Goal: Browse casually

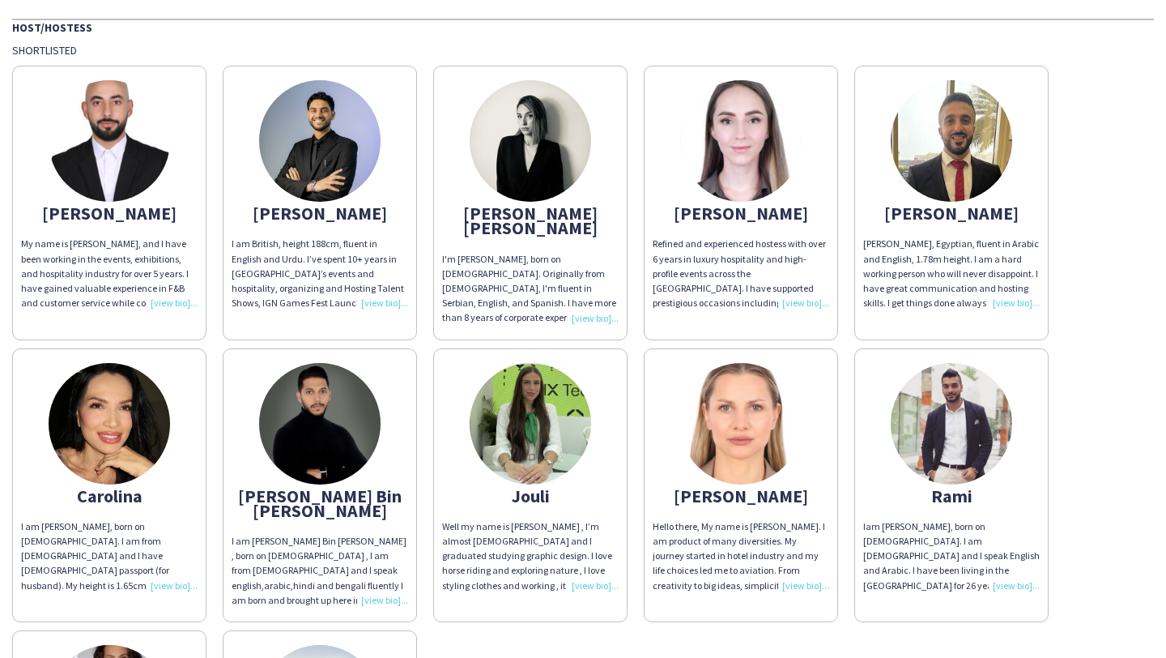
scroll to position [143, 0]
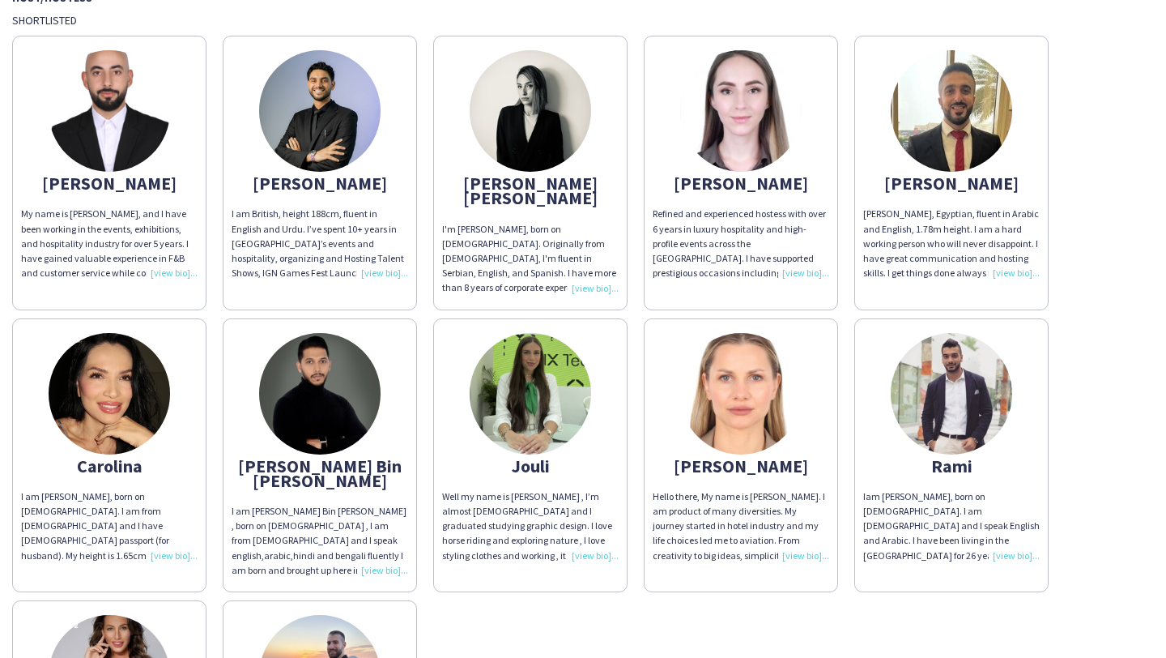
click at [543, 351] on img at bounding box center [530, 393] width 121 height 121
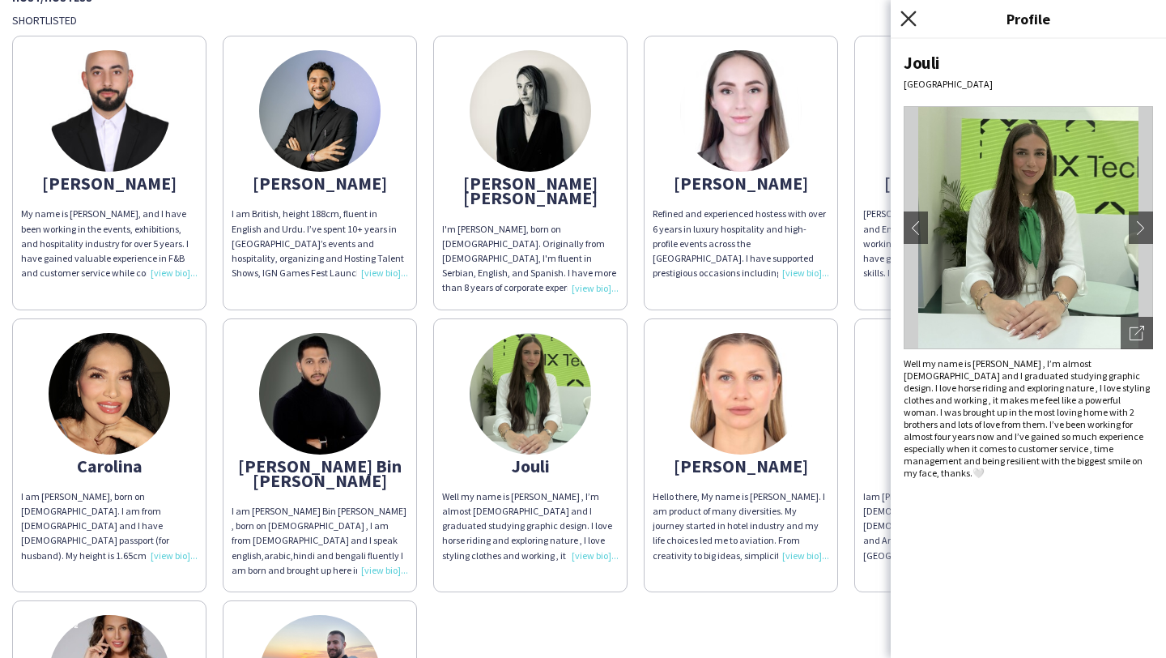
click at [909, 25] on icon "Close pop-in" at bounding box center [907, 18] width 15 height 15
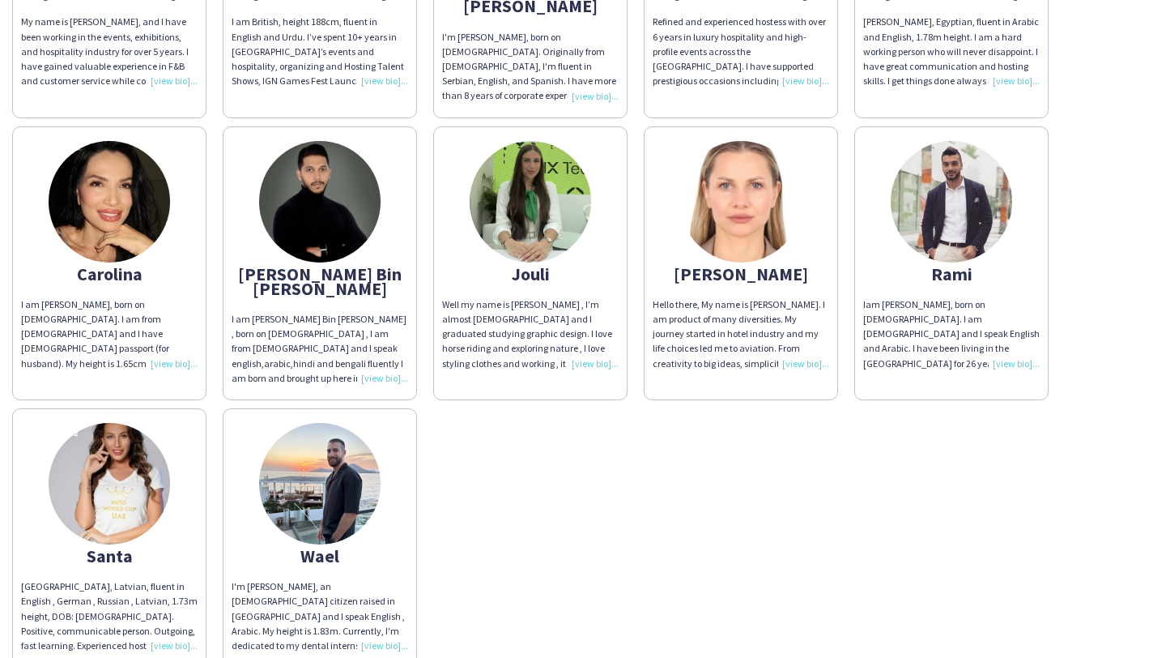
scroll to position [347, 0]
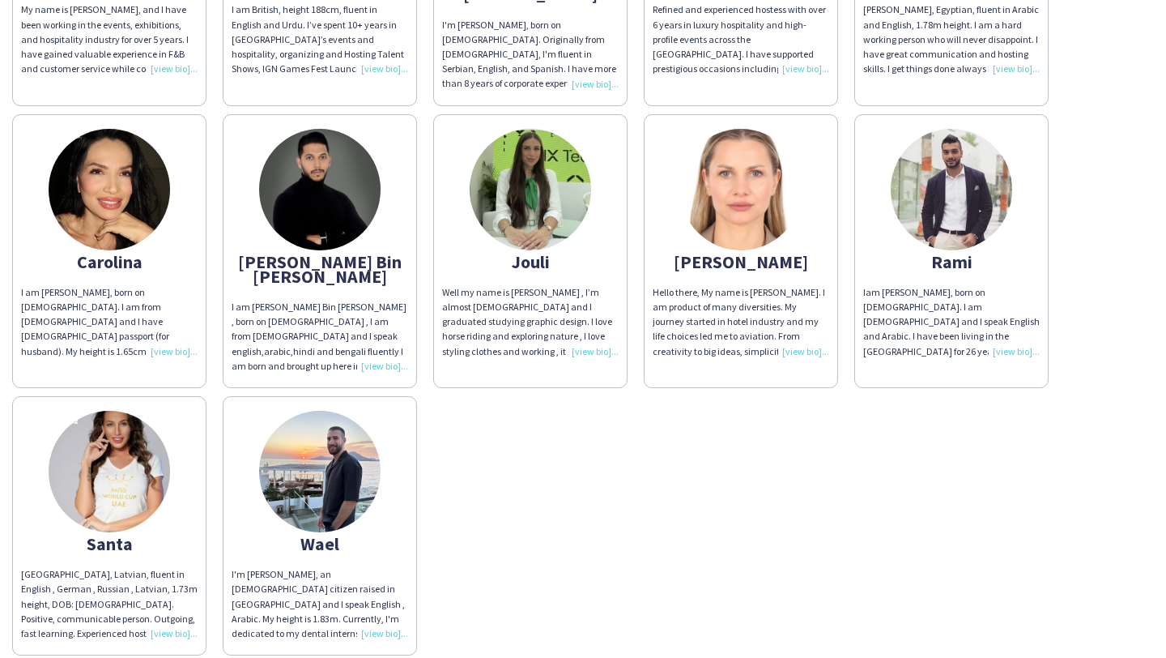
click at [768, 189] on img at bounding box center [740, 189] width 121 height 121
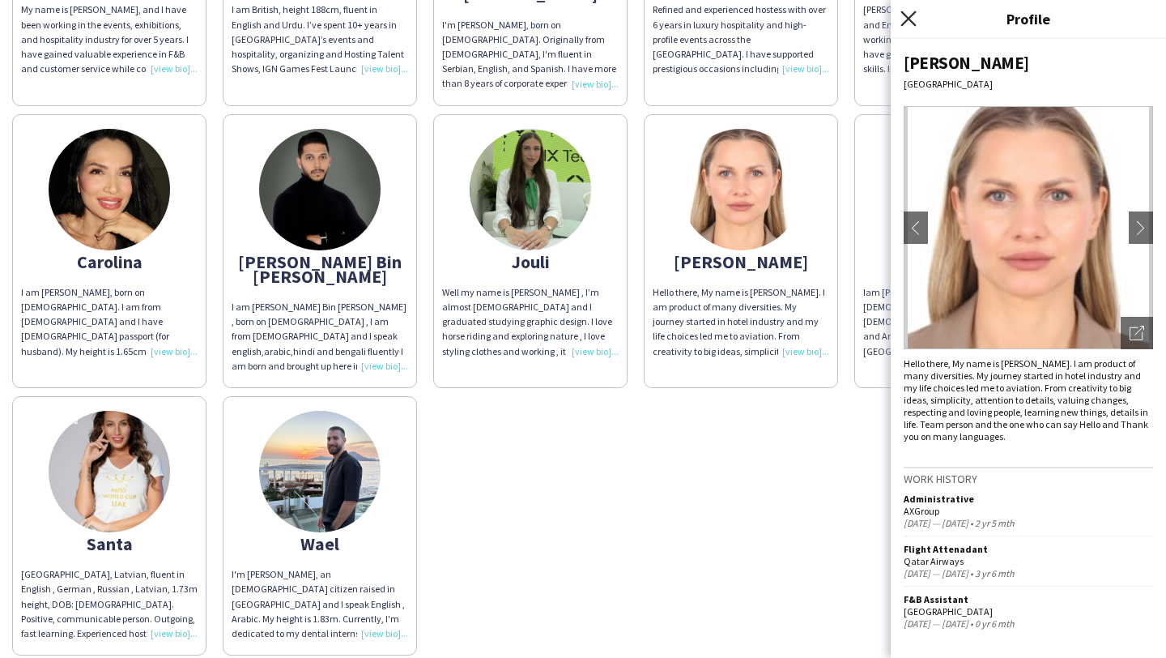
click at [914, 15] on icon "Close pop-in" at bounding box center [907, 18] width 15 height 15
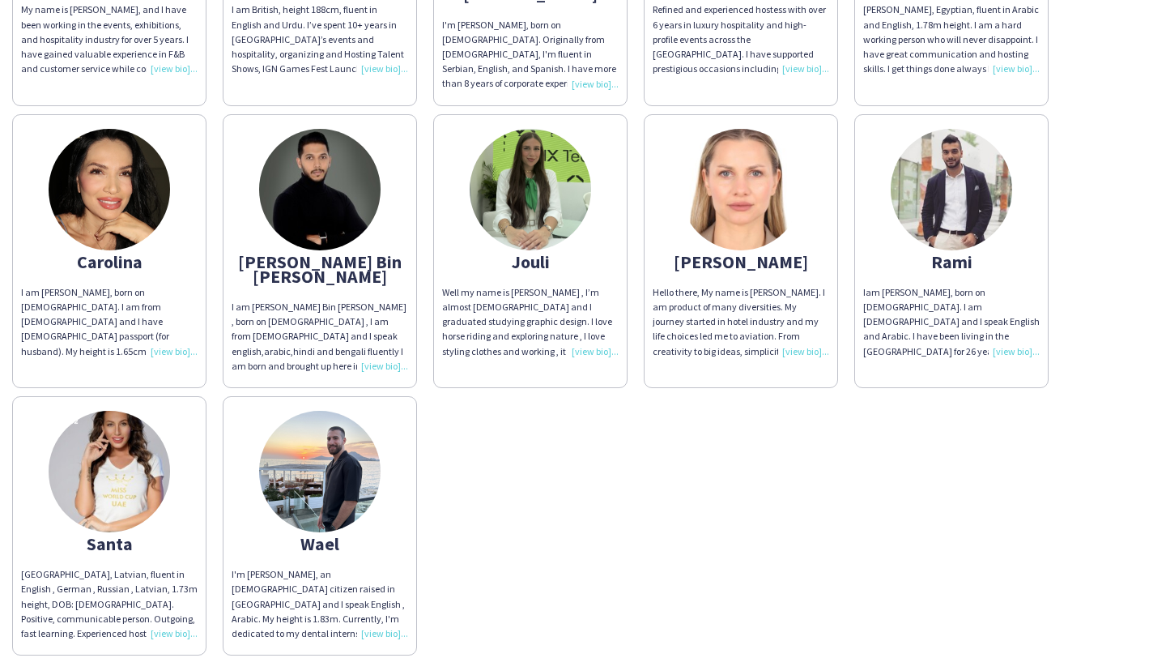
click at [151, 426] on img at bounding box center [109, 471] width 121 height 121
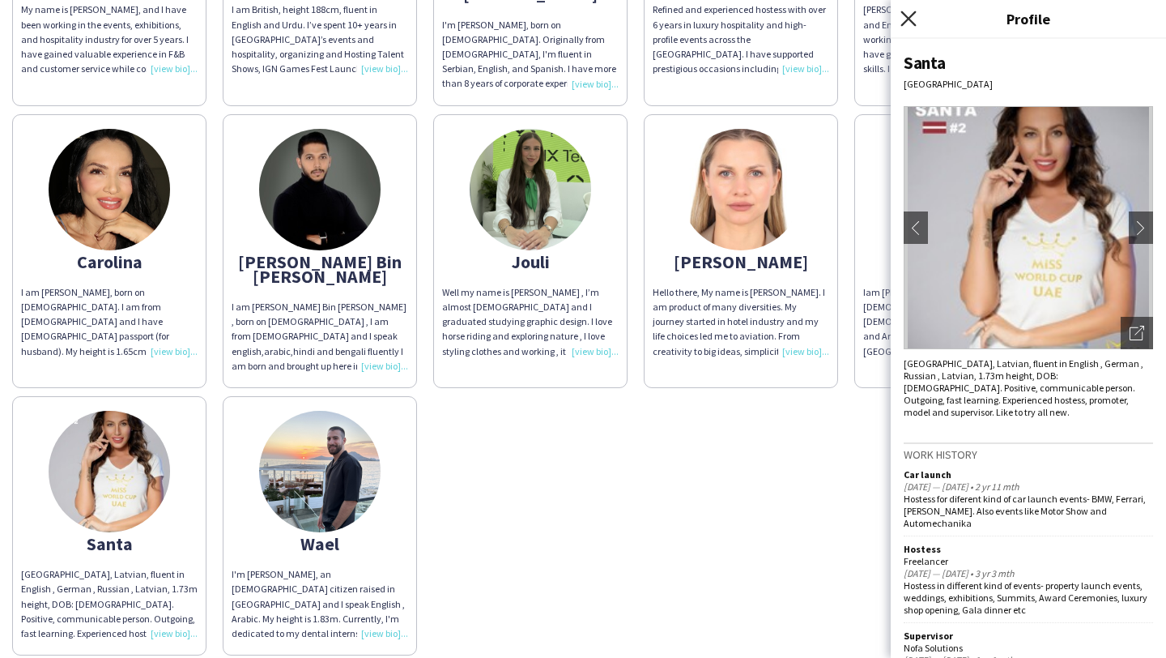
click at [910, 15] on icon at bounding box center [907, 18] width 15 height 15
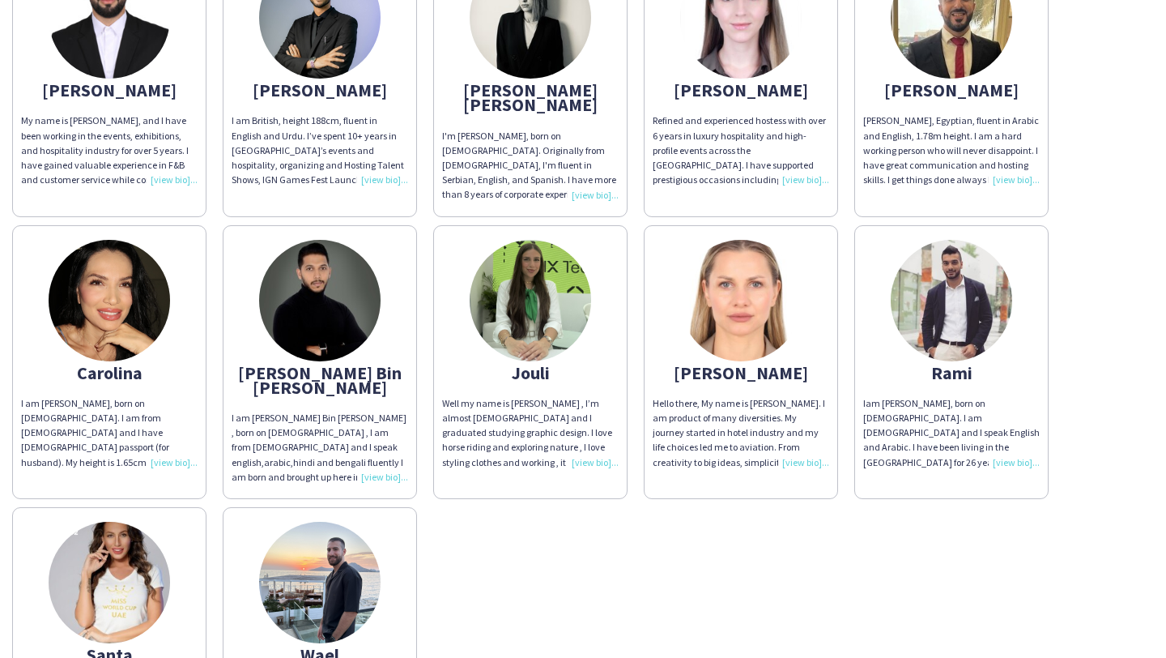
scroll to position [239, 0]
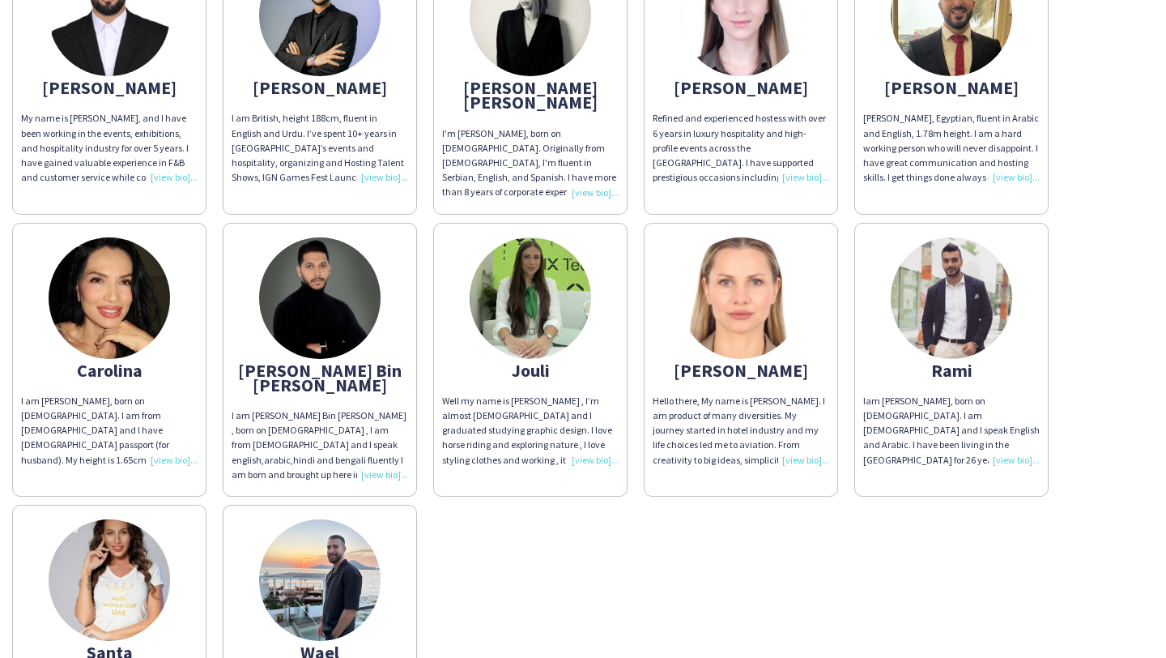
click at [334, 535] on img at bounding box center [319, 579] width 121 height 121
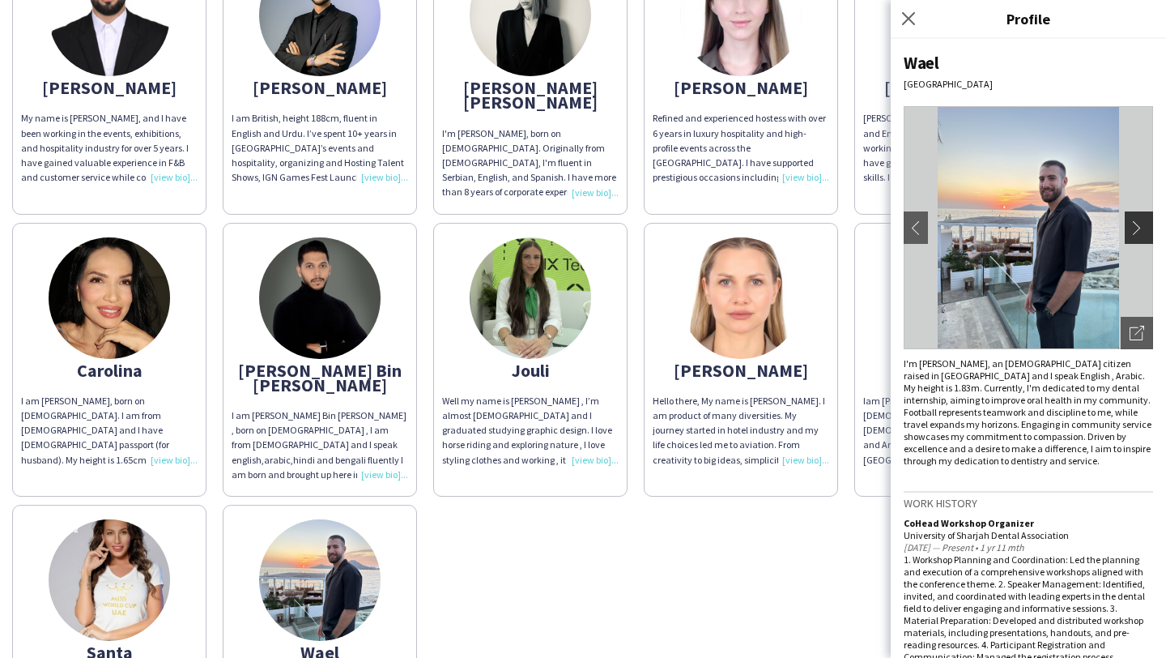
click at [1142, 221] on app-icon "chevron-right" at bounding box center [1141, 227] width 23 height 15
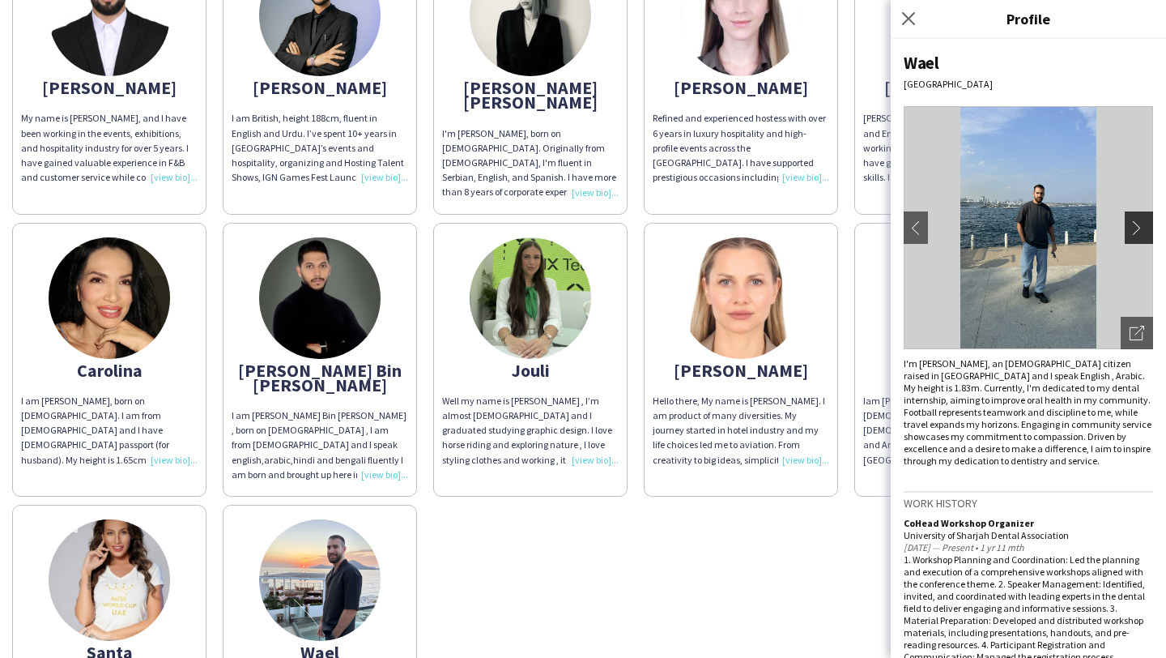
click at [1138, 230] on app-icon "chevron-right" at bounding box center [1141, 227] width 23 height 15
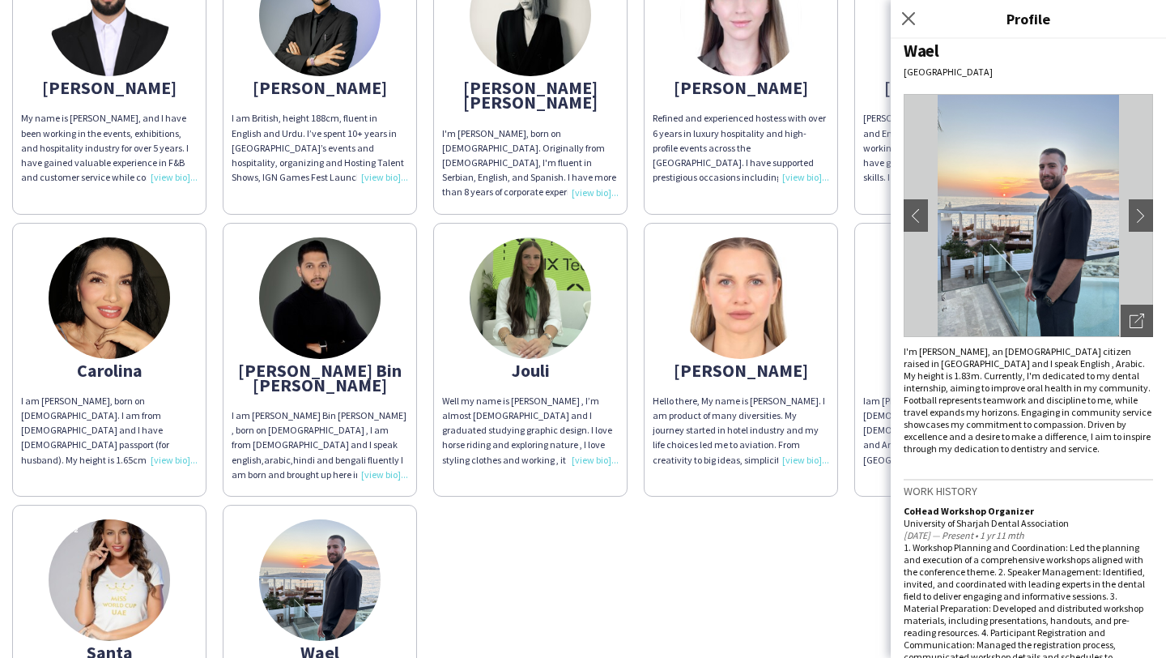
scroll to position [17, 0]
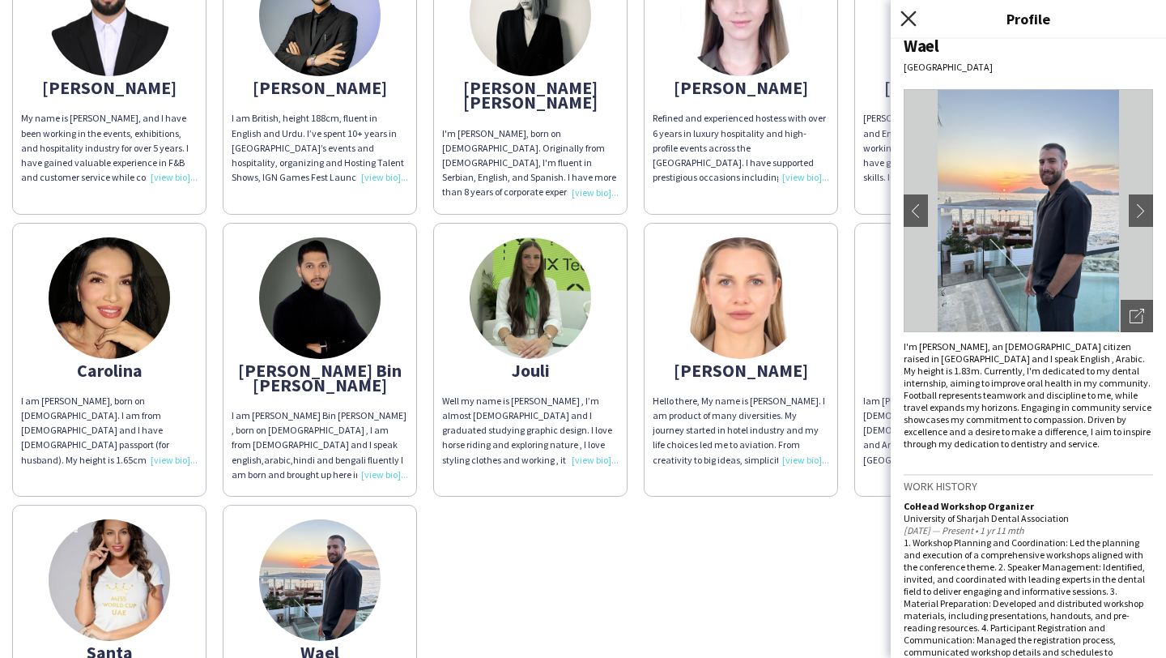
click at [908, 16] on icon at bounding box center [907, 18] width 15 height 15
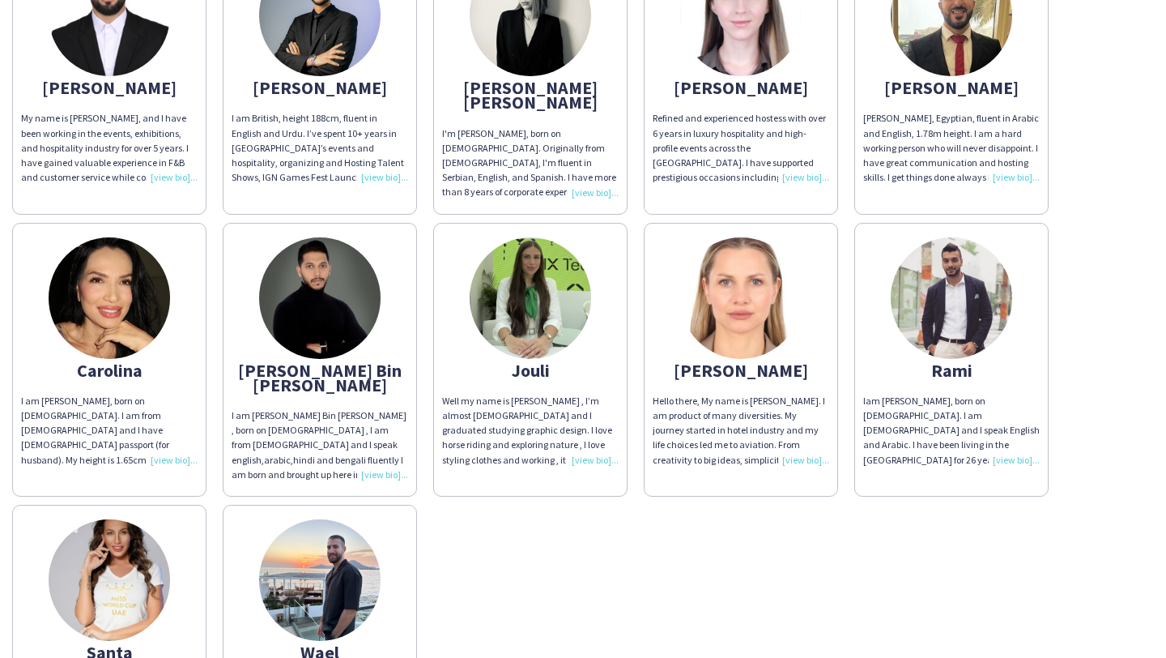
scroll to position [137, 0]
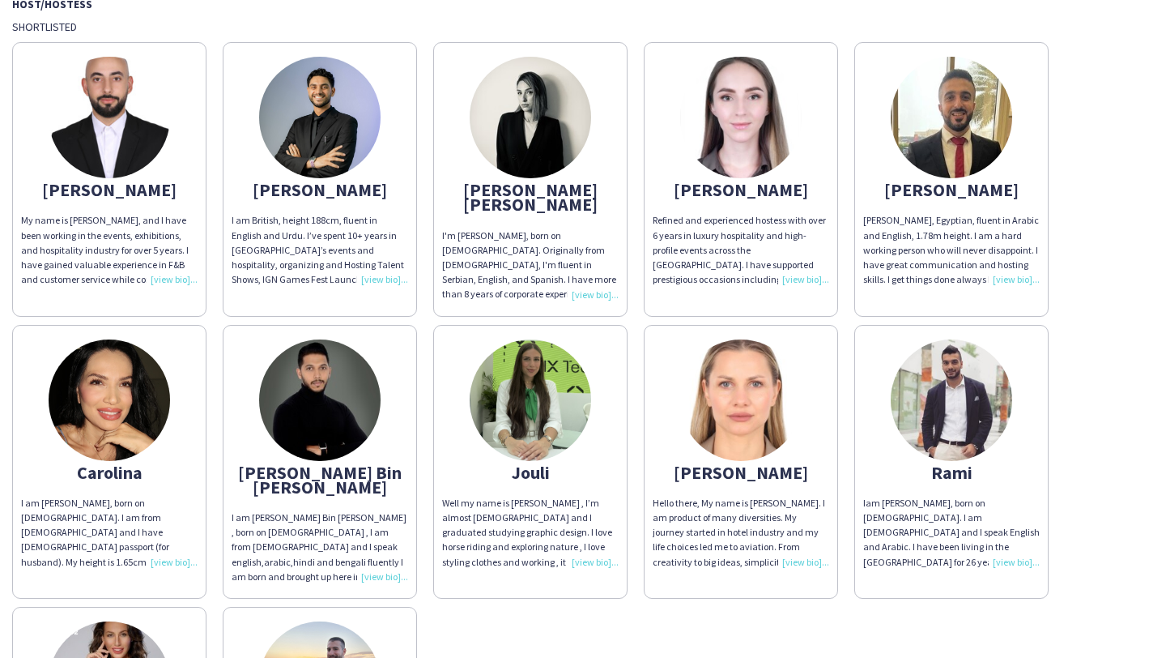
click at [329, 163] on img at bounding box center [319, 117] width 121 height 121
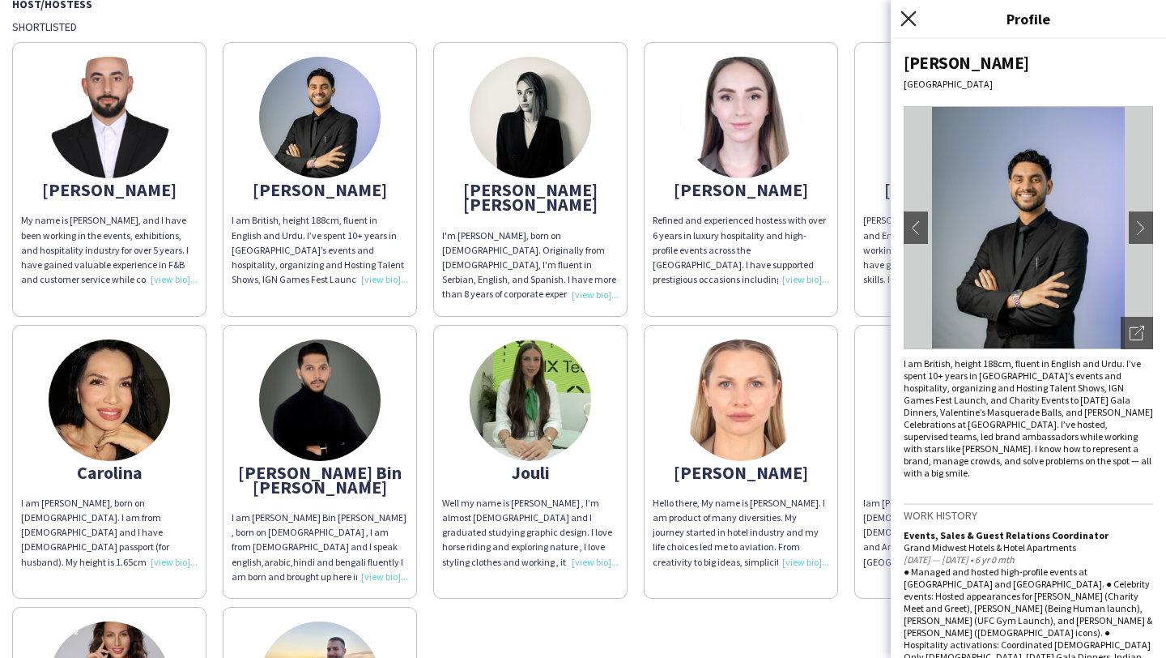
click at [913, 22] on icon at bounding box center [907, 18] width 15 height 15
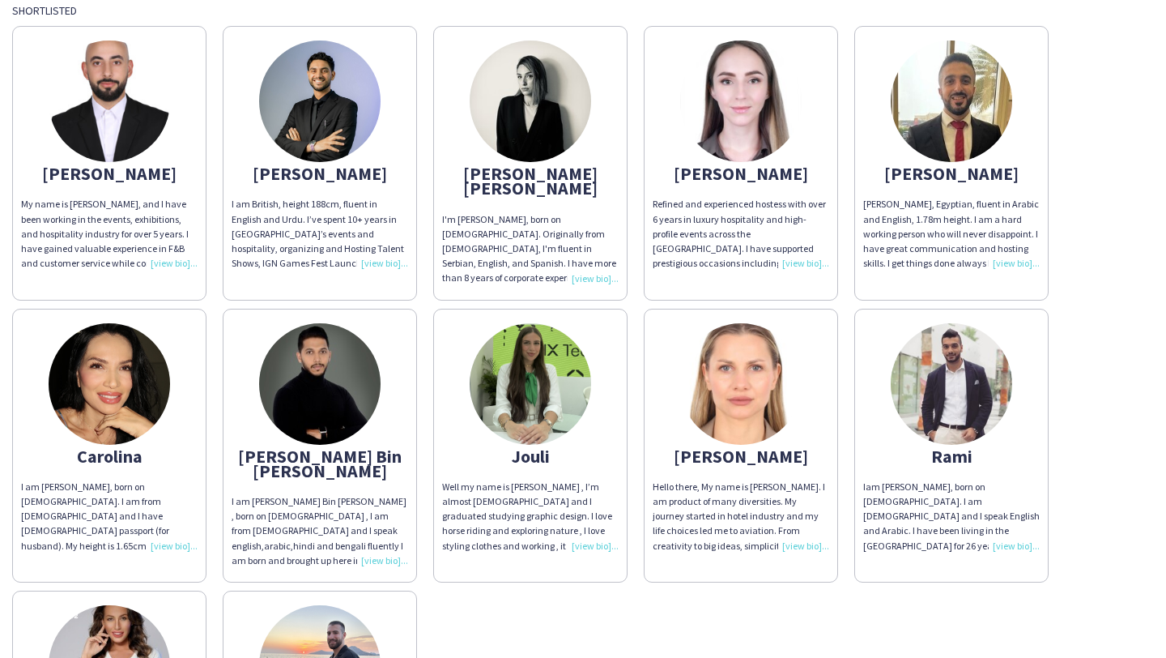
scroll to position [159, 0]
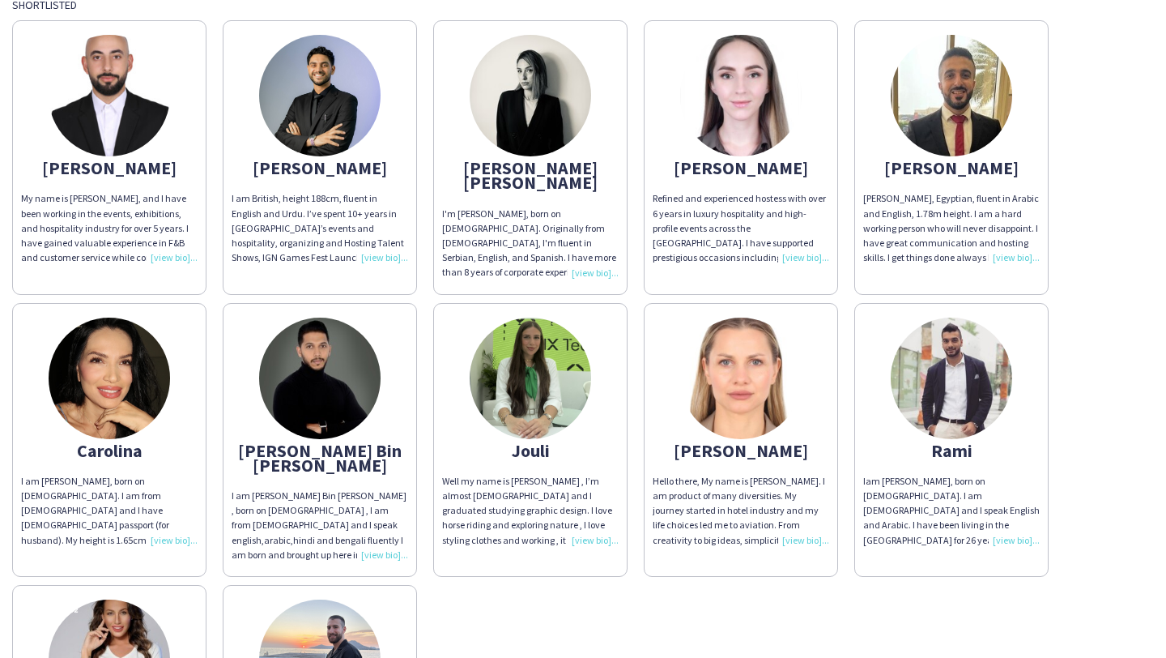
click at [935, 345] on img at bounding box center [951, 377] width 121 height 121
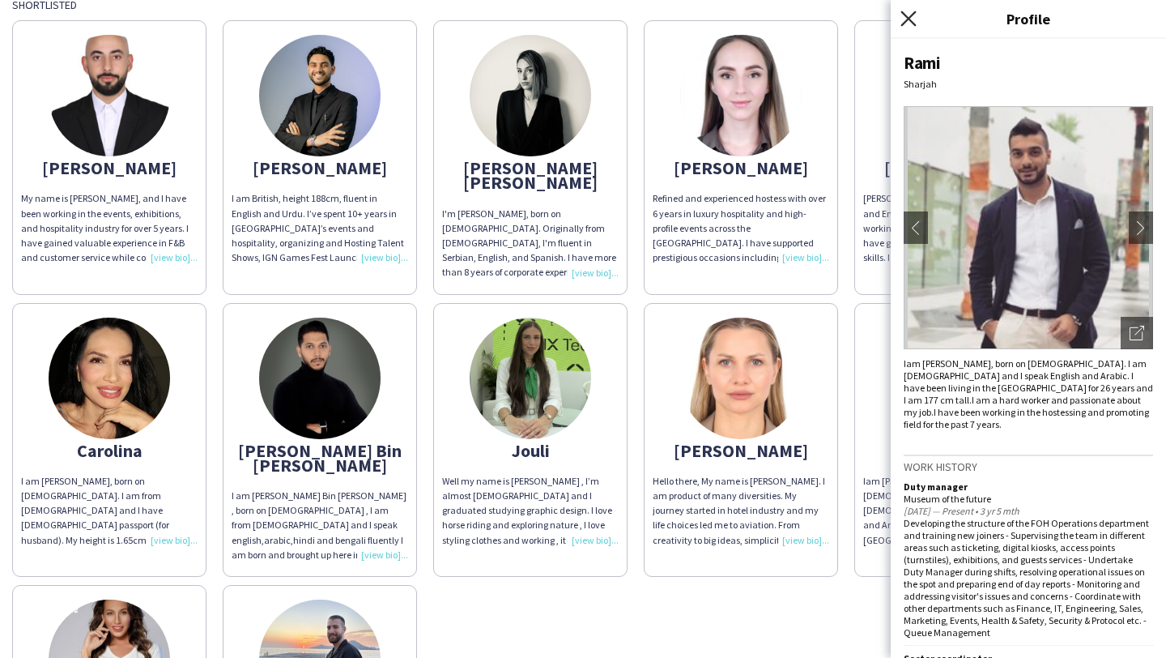
click at [908, 12] on icon "Close pop-in" at bounding box center [907, 18] width 15 height 15
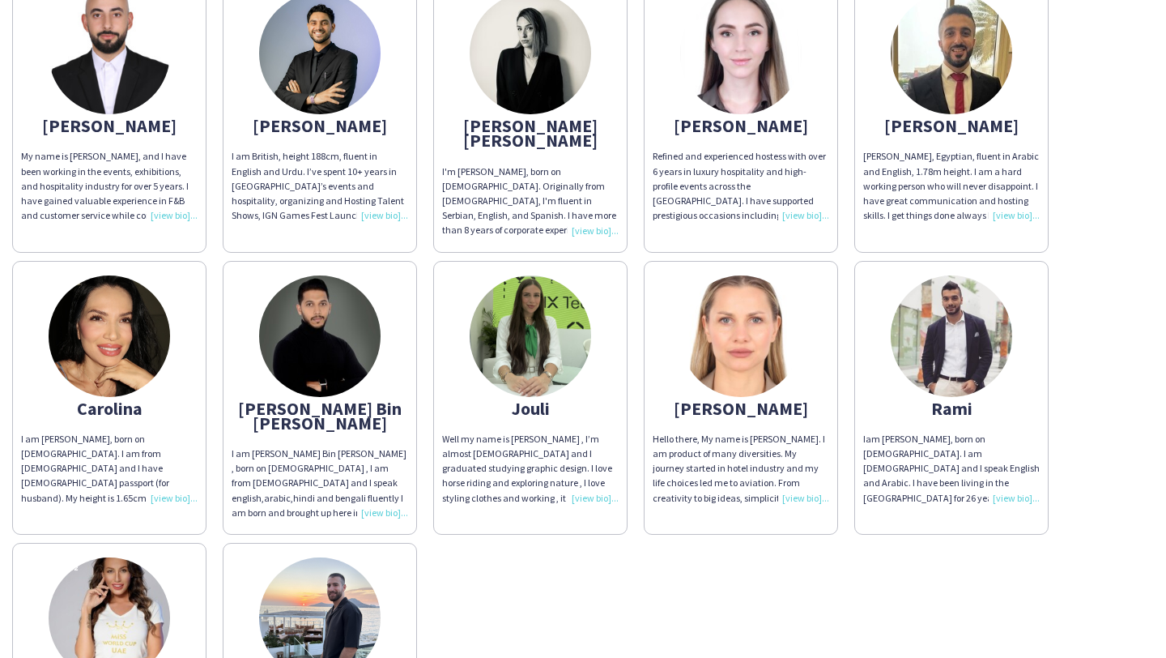
scroll to position [196, 0]
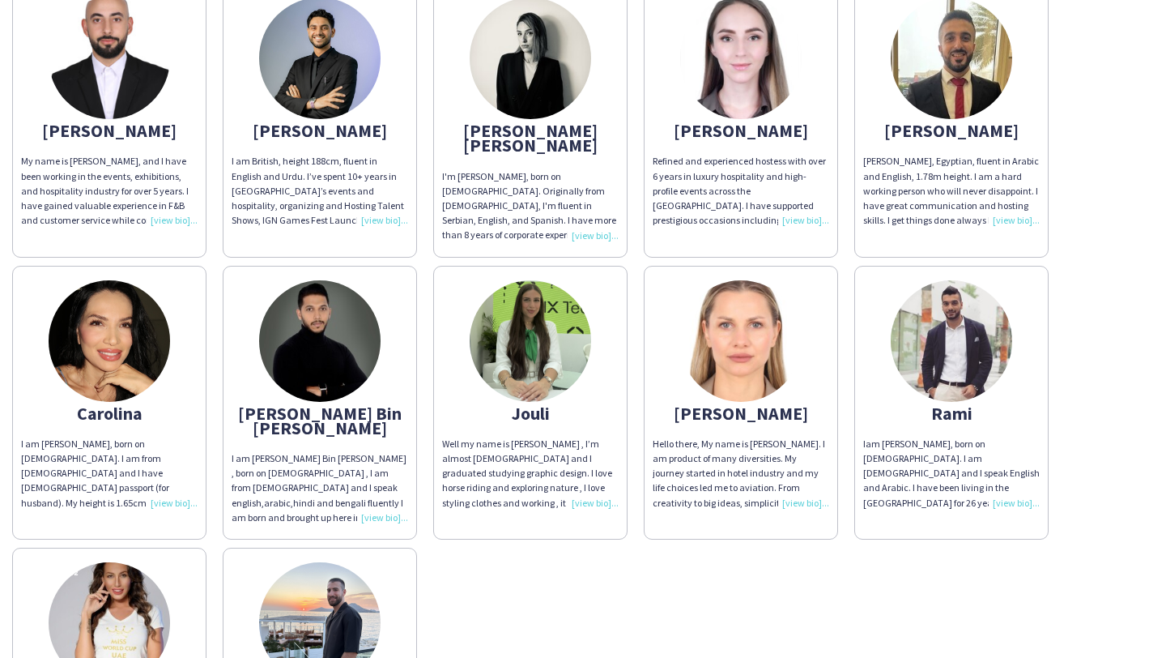
click at [138, 355] on img at bounding box center [109, 340] width 121 height 121
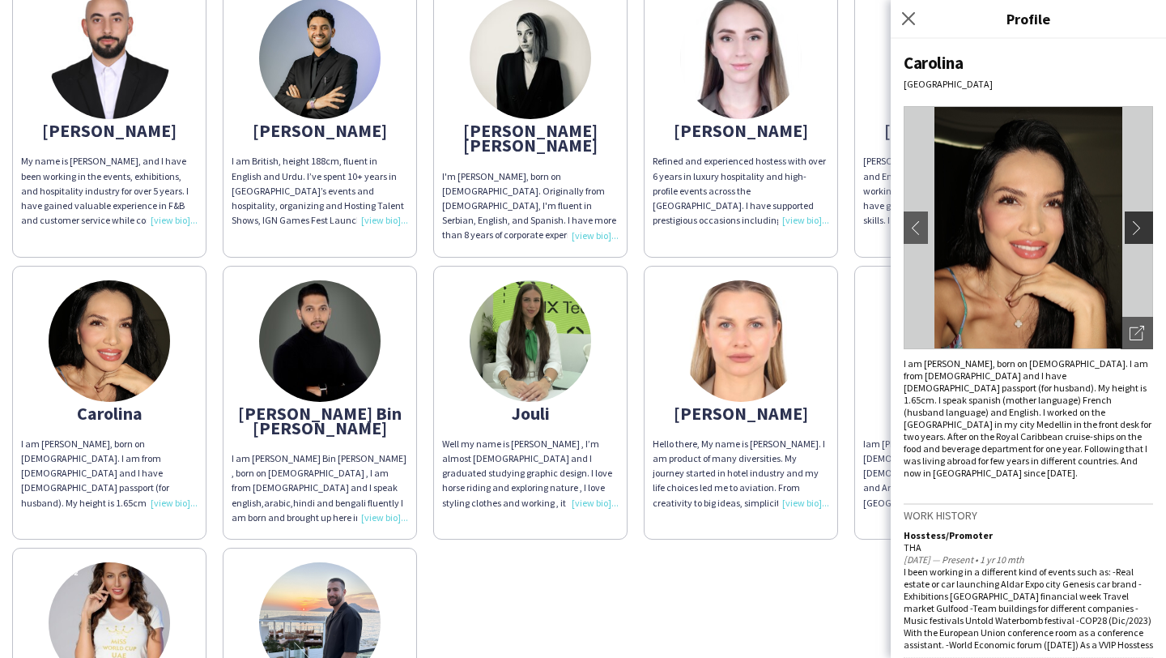
click at [1147, 224] on app-icon "chevron-right" at bounding box center [1141, 227] width 23 height 15
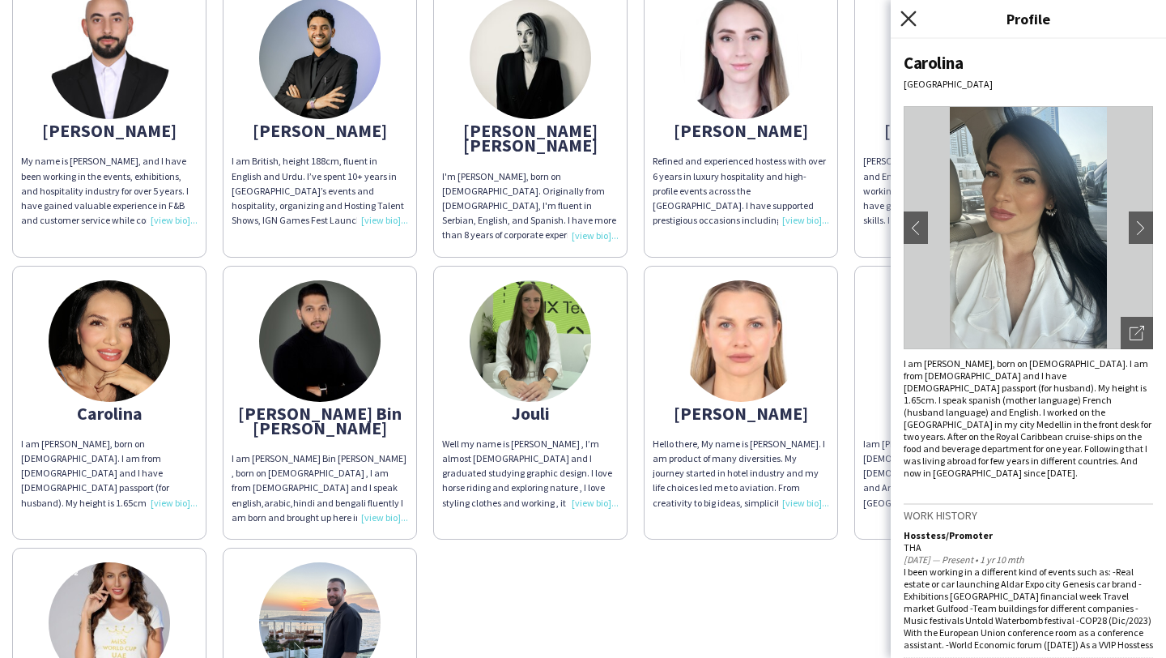
click at [913, 23] on icon at bounding box center [907, 18] width 15 height 15
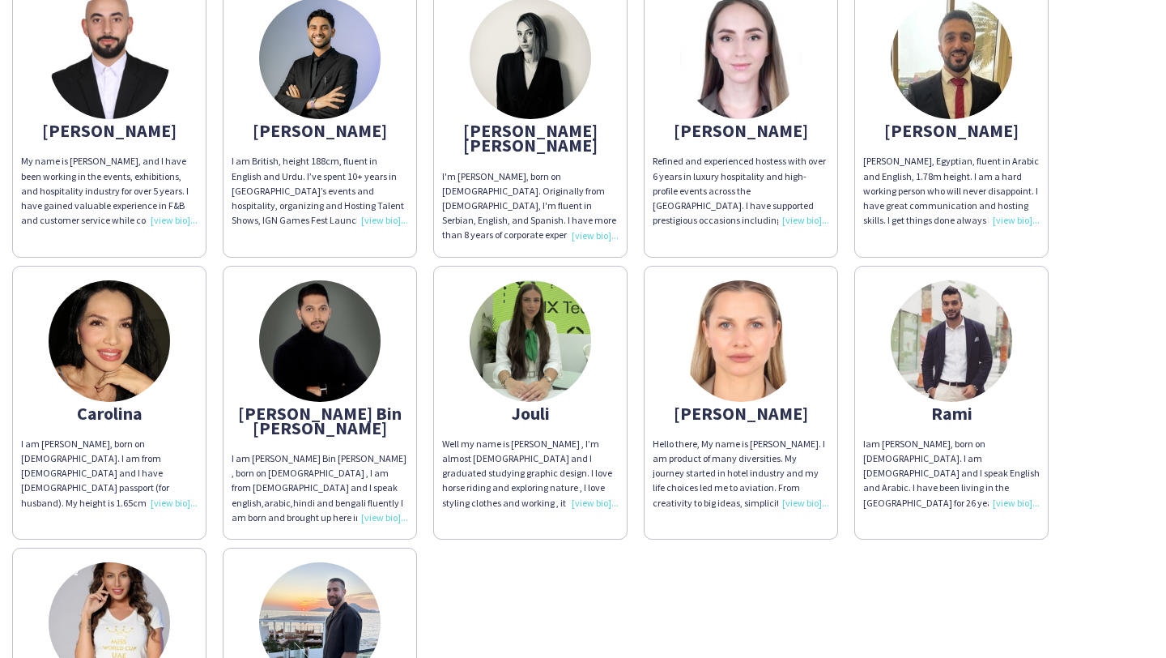
click at [84, 353] on img at bounding box center [109, 340] width 121 height 121
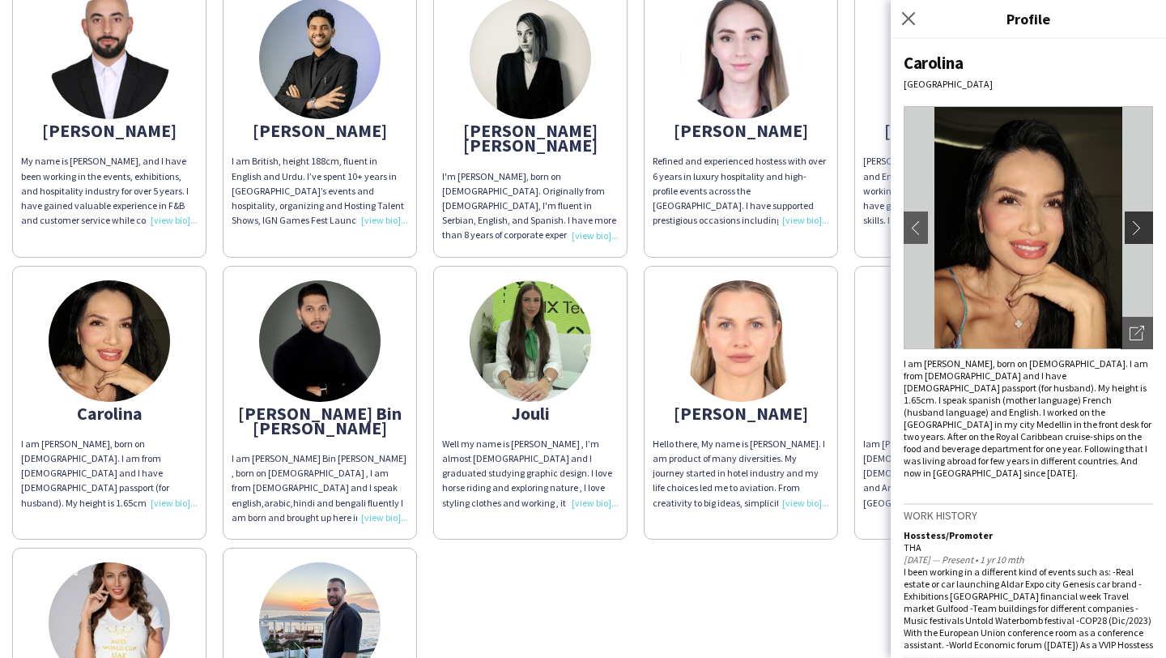
click at [1138, 231] on app-icon "chevron-right" at bounding box center [1141, 227] width 23 height 15
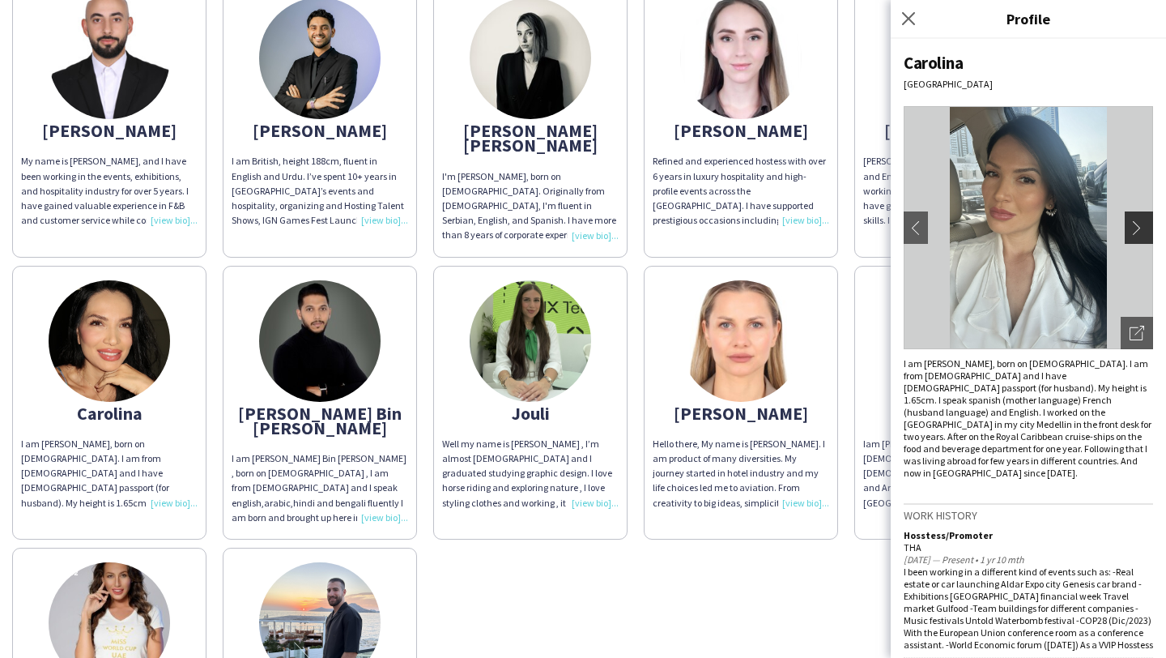
click at [1138, 230] on app-icon "chevron-right" at bounding box center [1141, 227] width 23 height 15
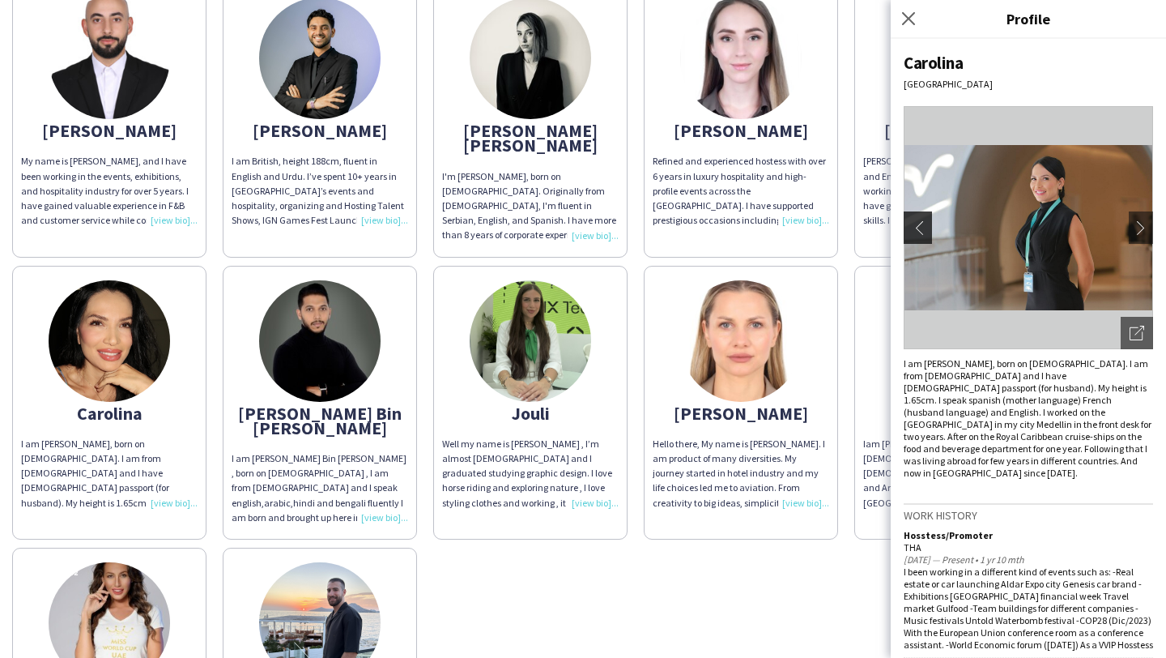
click at [917, 223] on app-icon "chevron-left" at bounding box center [916, 227] width 23 height 15
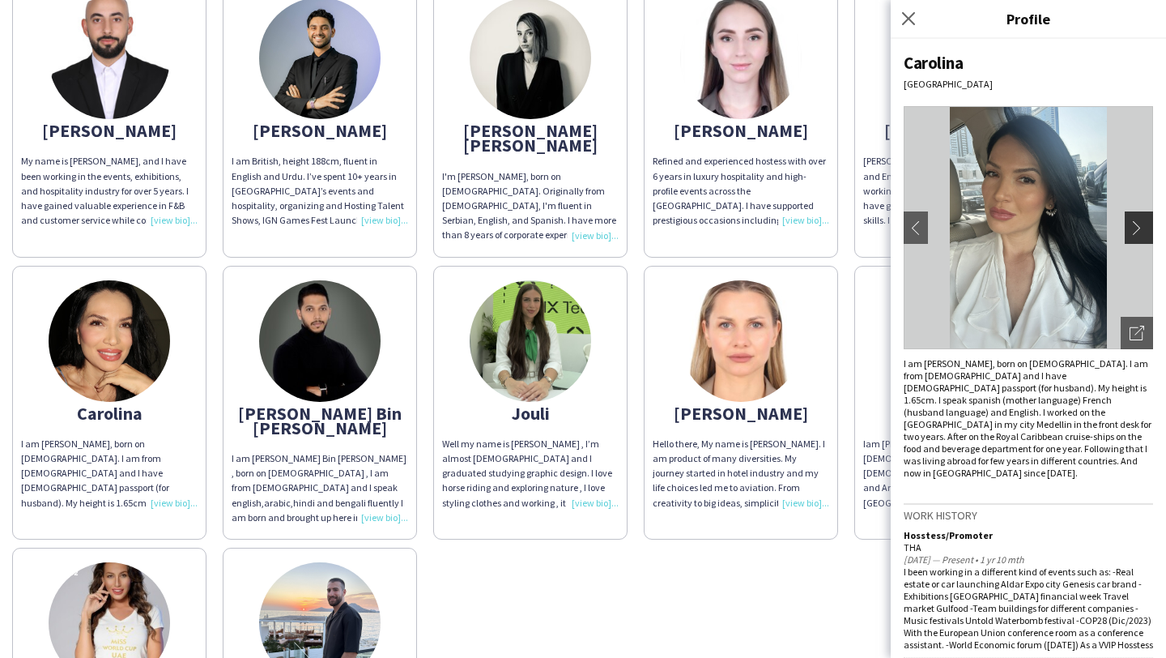
click at [1134, 223] on app-icon "chevron-right" at bounding box center [1141, 227] width 23 height 15
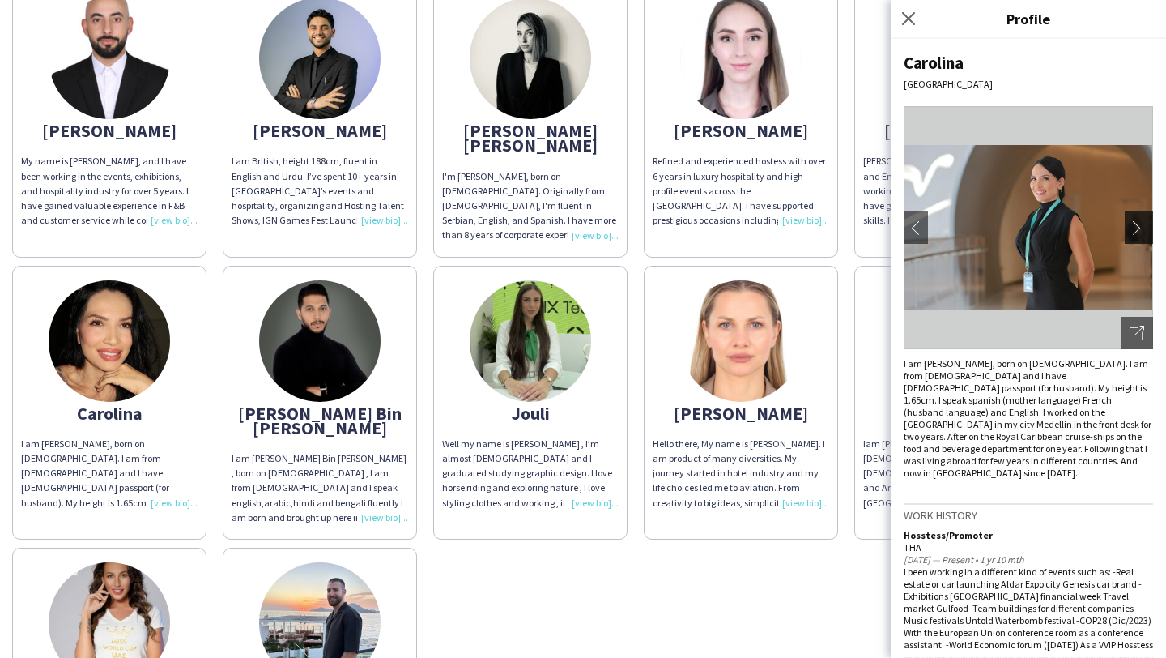
click at [1134, 223] on app-icon "chevron-right" at bounding box center [1141, 227] width 23 height 15
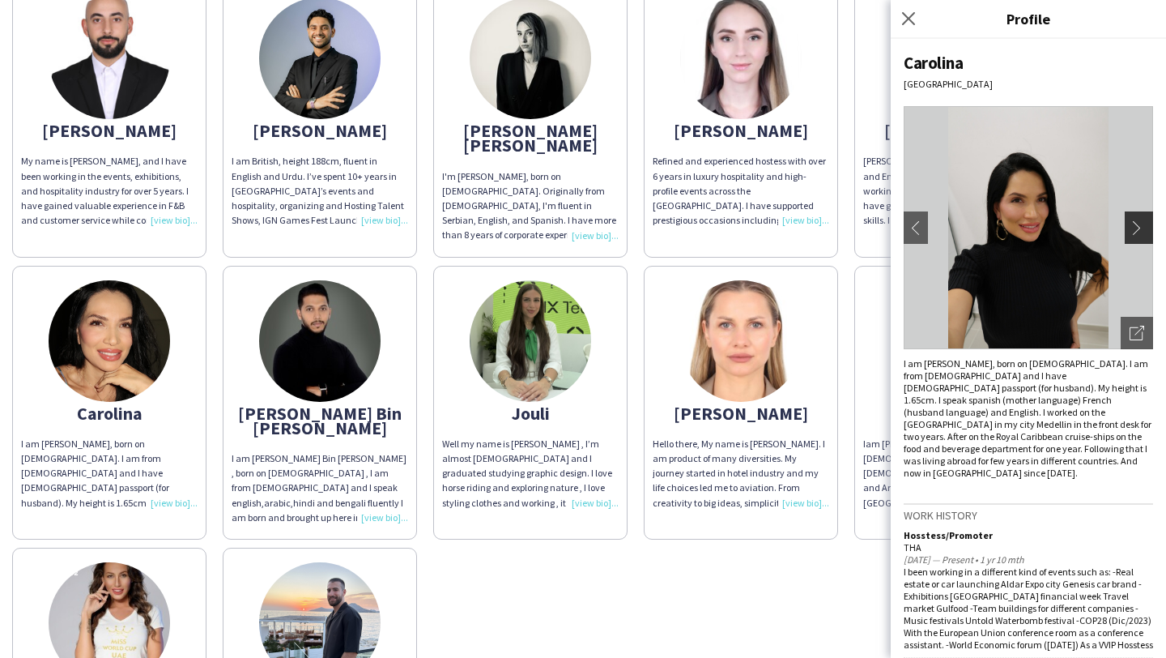
click at [1134, 223] on app-icon "chevron-right" at bounding box center [1141, 227] width 23 height 15
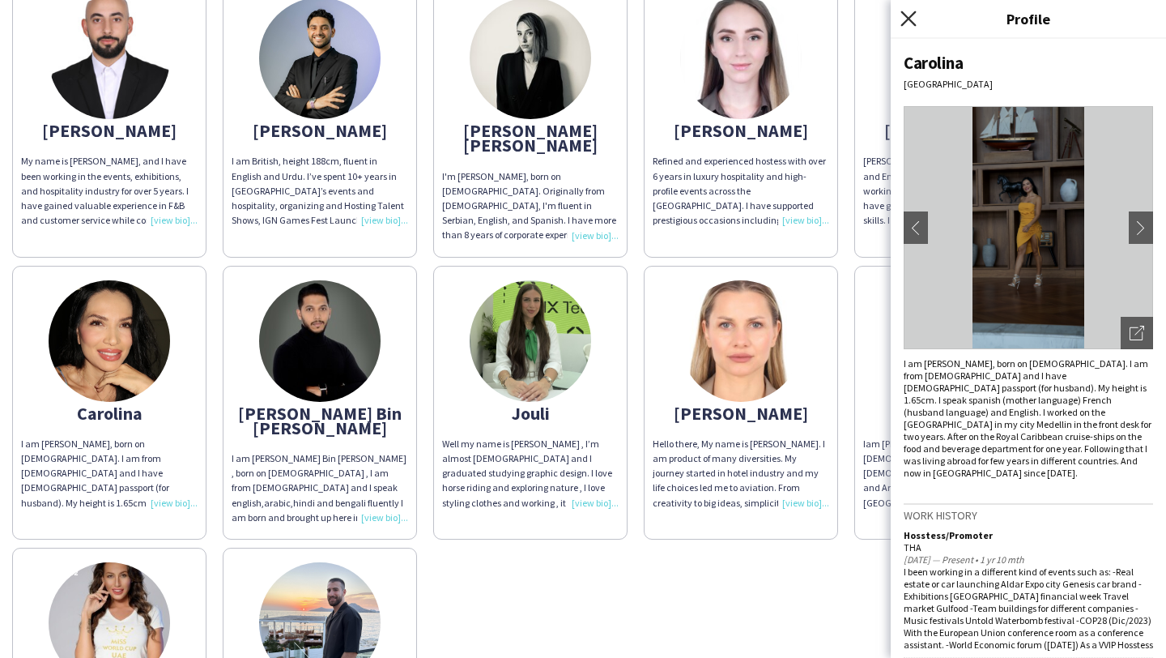
click at [903, 19] on icon "Close pop-in" at bounding box center [907, 18] width 15 height 15
